Goal: Information Seeking & Learning: Understand process/instructions

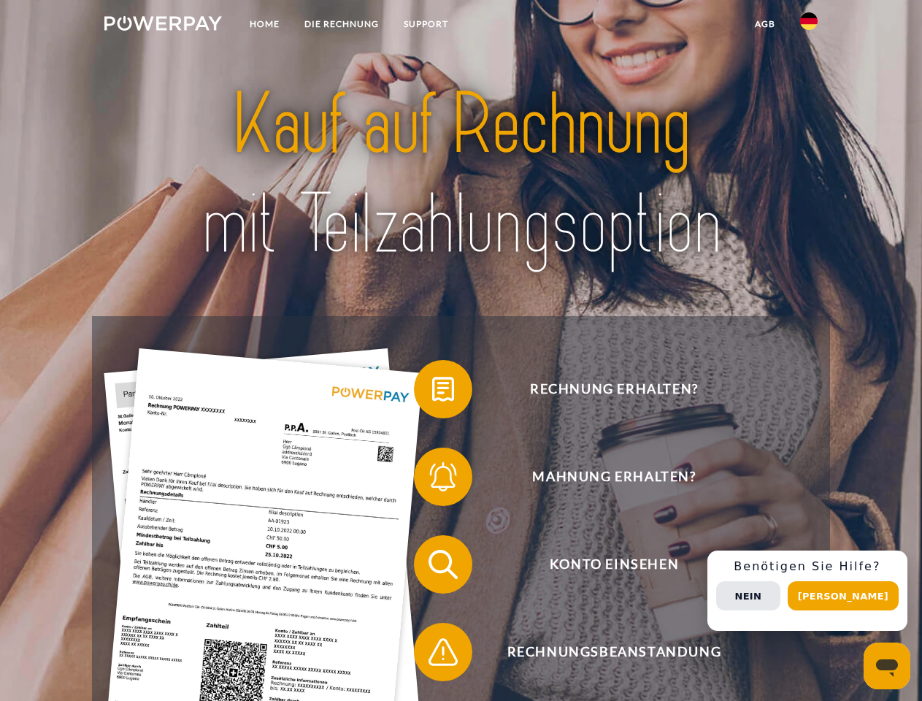
click at [163, 26] on img at bounding box center [163, 23] width 118 height 15
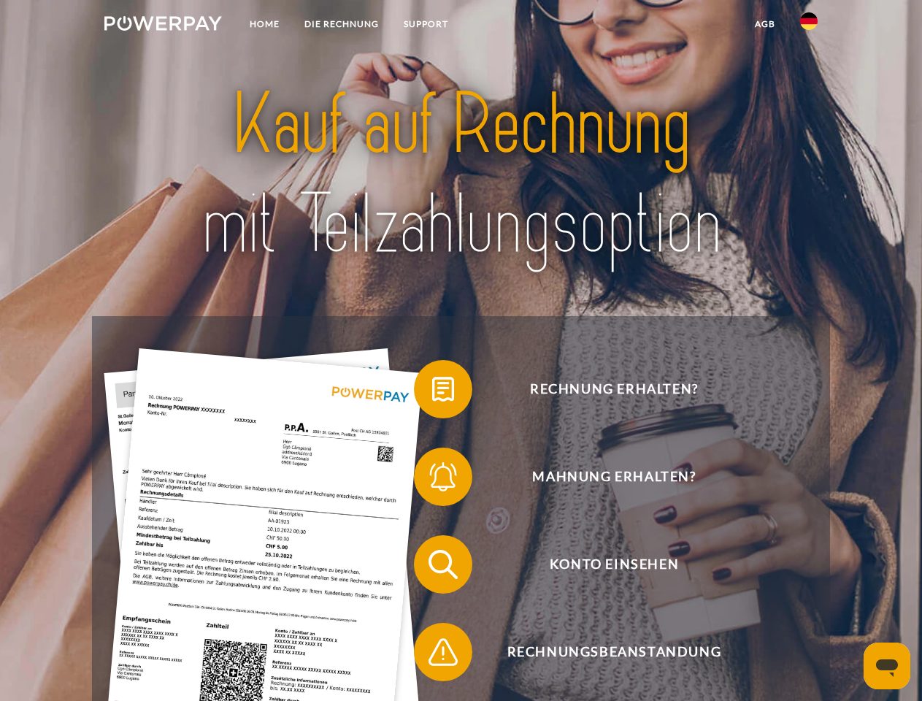
click at [809, 26] on img at bounding box center [809, 21] width 18 height 18
click at [764, 24] on link "agb" at bounding box center [764, 24] width 45 height 26
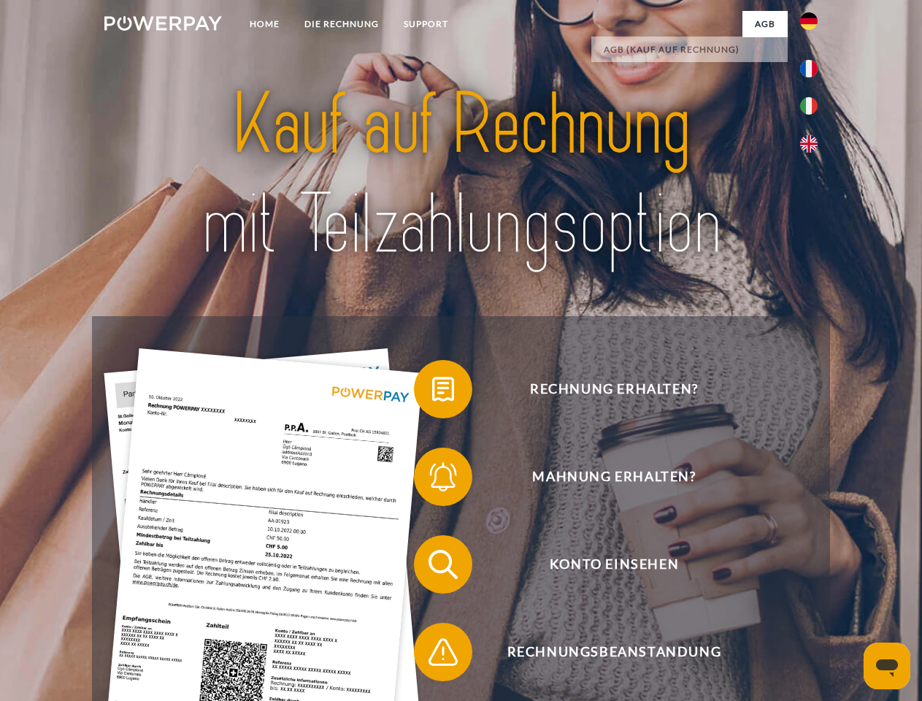
click at [432, 392] on span at bounding box center [421, 389] width 73 height 73
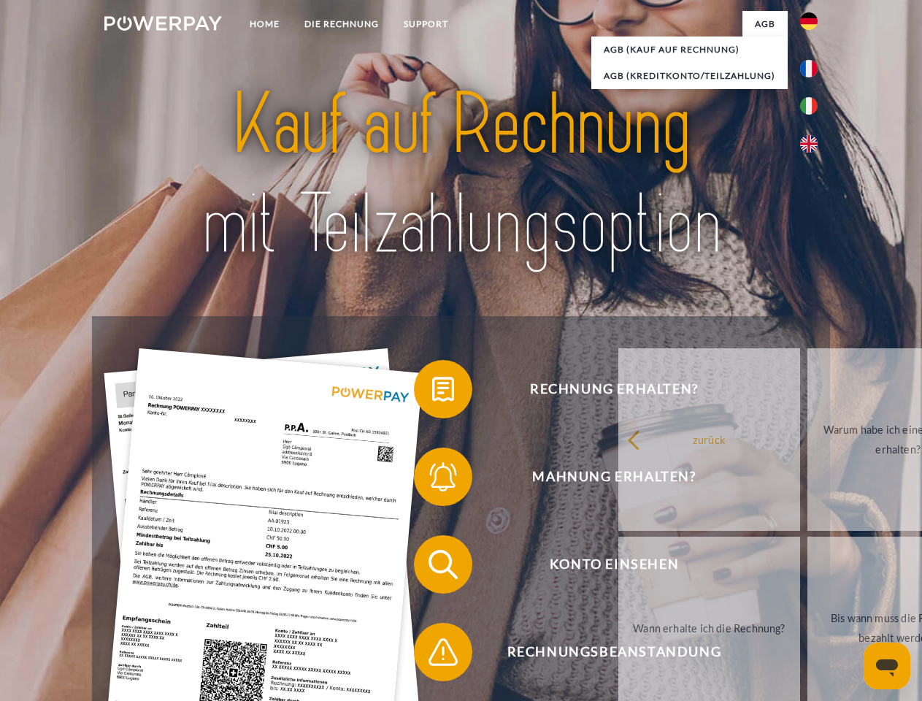
click at [618, 480] on link "zurück" at bounding box center [709, 439] width 182 height 183
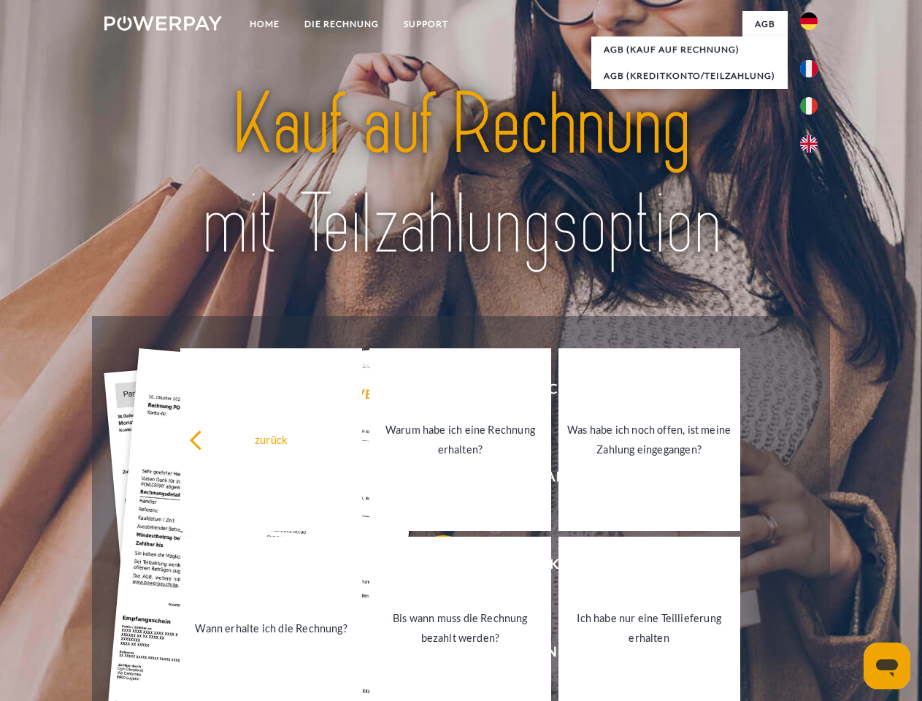
click at [362, 567] on link "Wann erhalte ich die Rechnung?" at bounding box center [271, 628] width 182 height 183
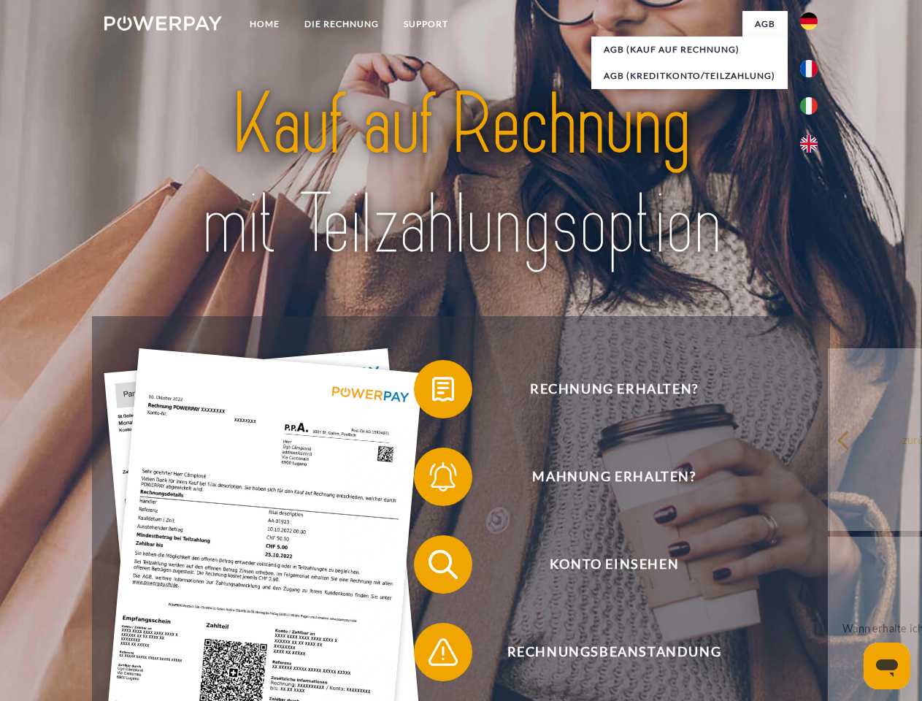
click at [432, 655] on span at bounding box center [421, 651] width 73 height 73
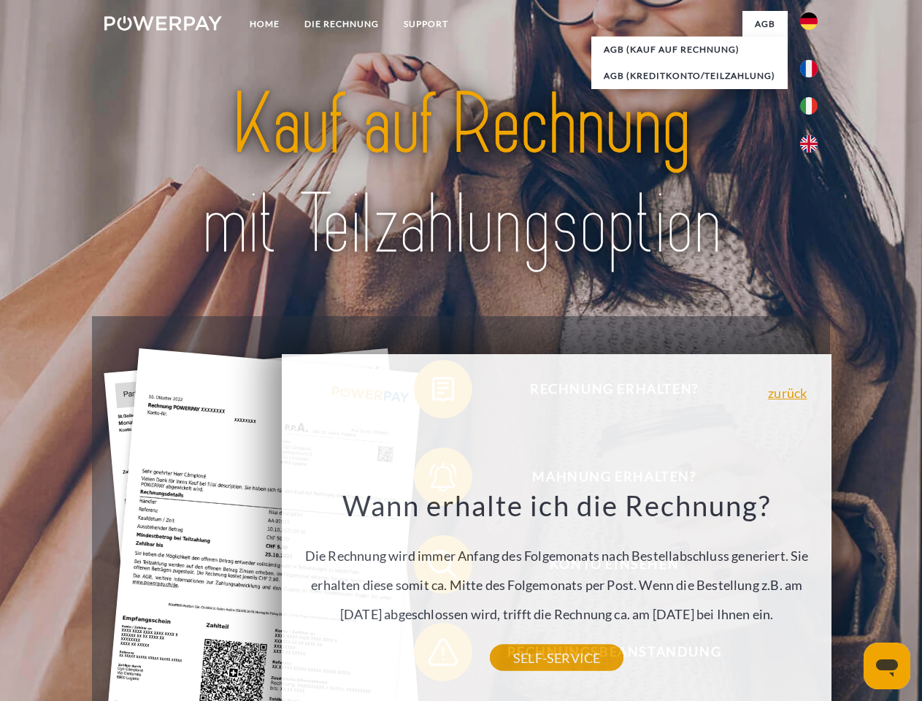
click at [813, 591] on div "Rechnung erhalten? Mahnung erhalten? Konto einsehen" at bounding box center [460, 608] width 737 height 584
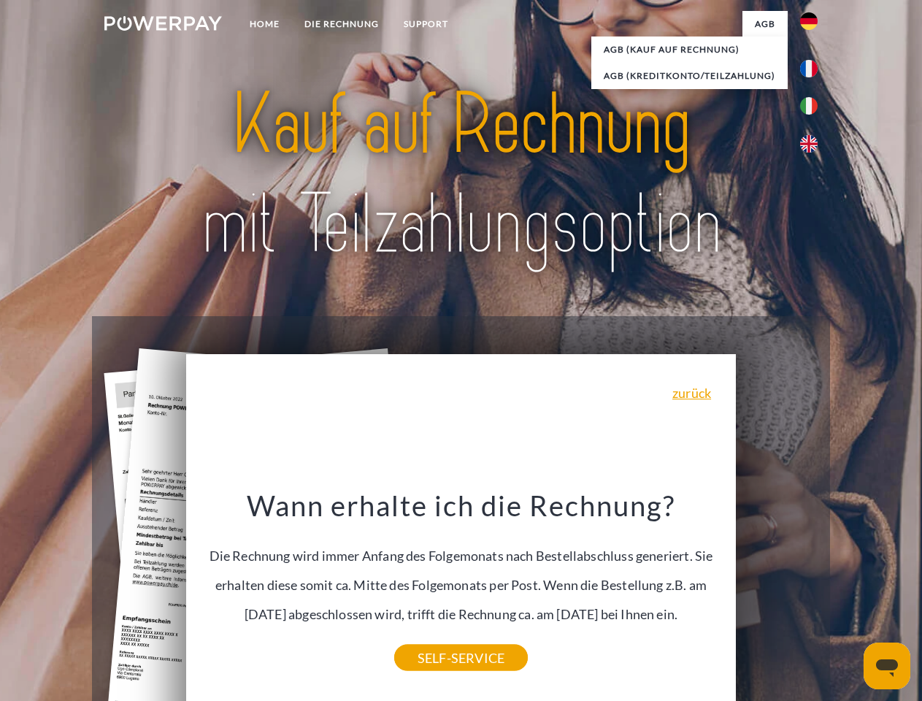
click at [777, 594] on span "Konto einsehen" at bounding box center [614, 564] width 358 height 58
click at [848, 596] on header "Home DIE RECHNUNG SUPPORT" at bounding box center [461, 504] width 922 height 1008
